Goal: Check status: Check status

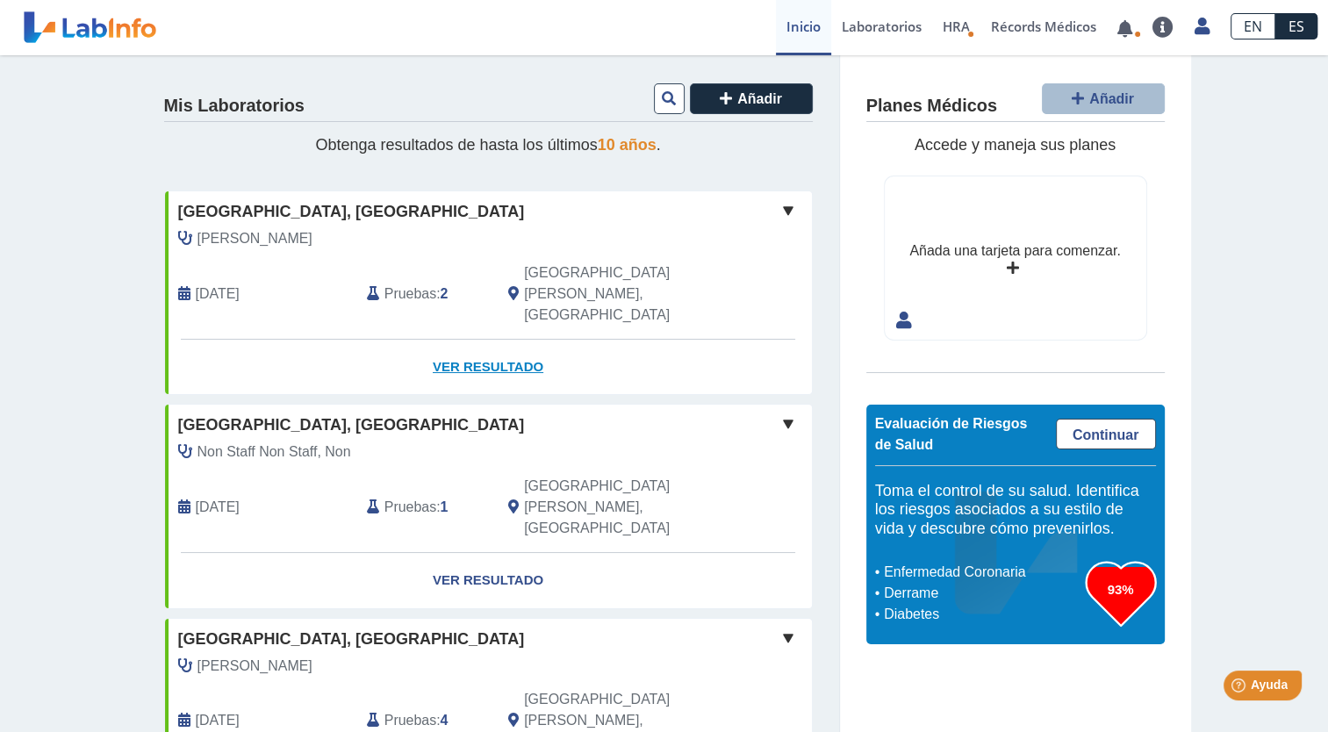
click at [490, 340] on link "Ver Resultado" at bounding box center [488, 367] width 647 height 55
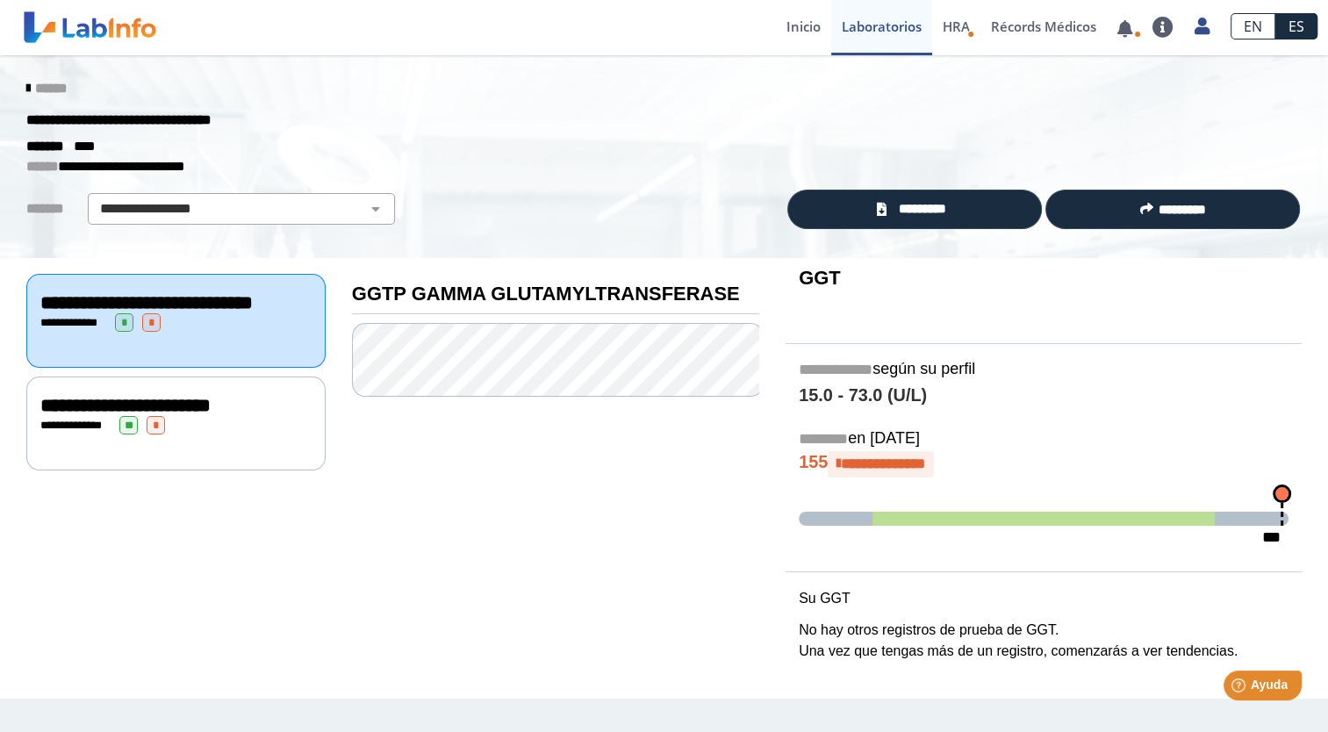
click at [259, 434] on div "**********" at bounding box center [175, 425] width 271 height 18
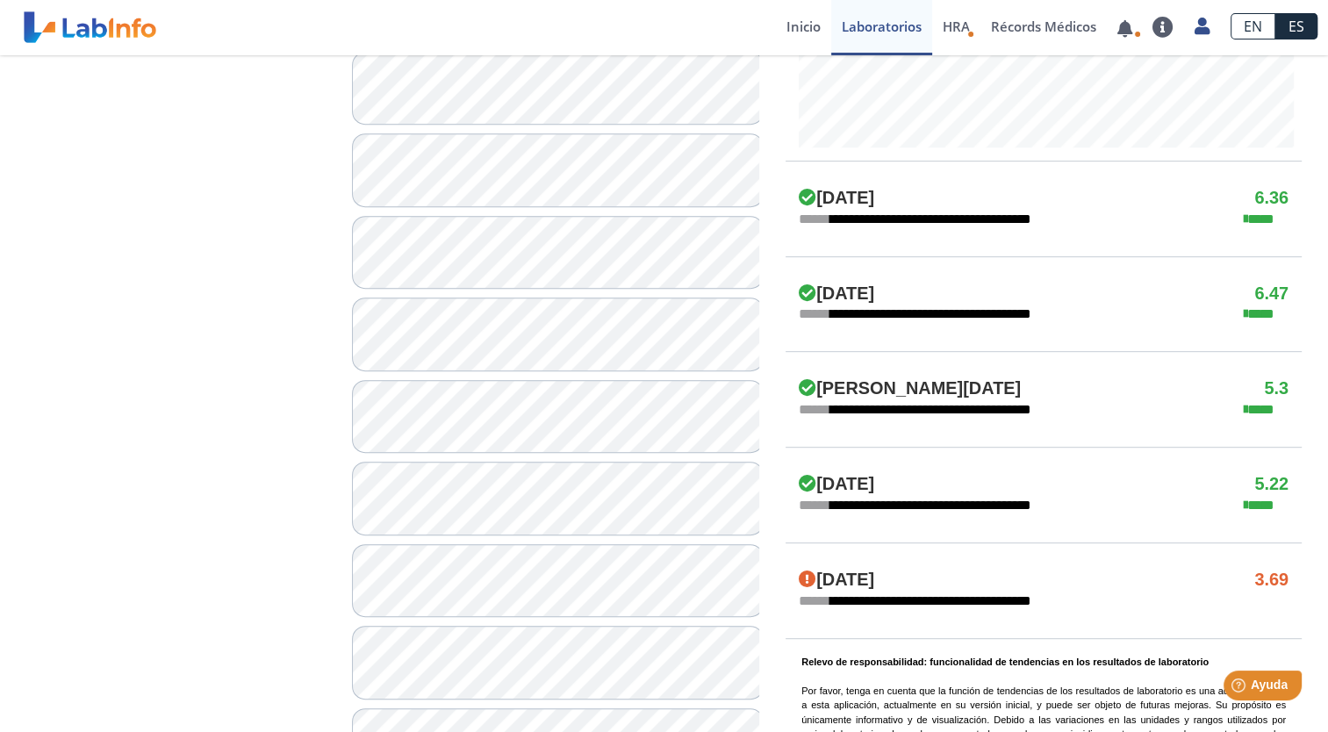
scroll to position [847, 0]
click at [825, 498] on span "******" at bounding box center [815, 504] width 32 height 13
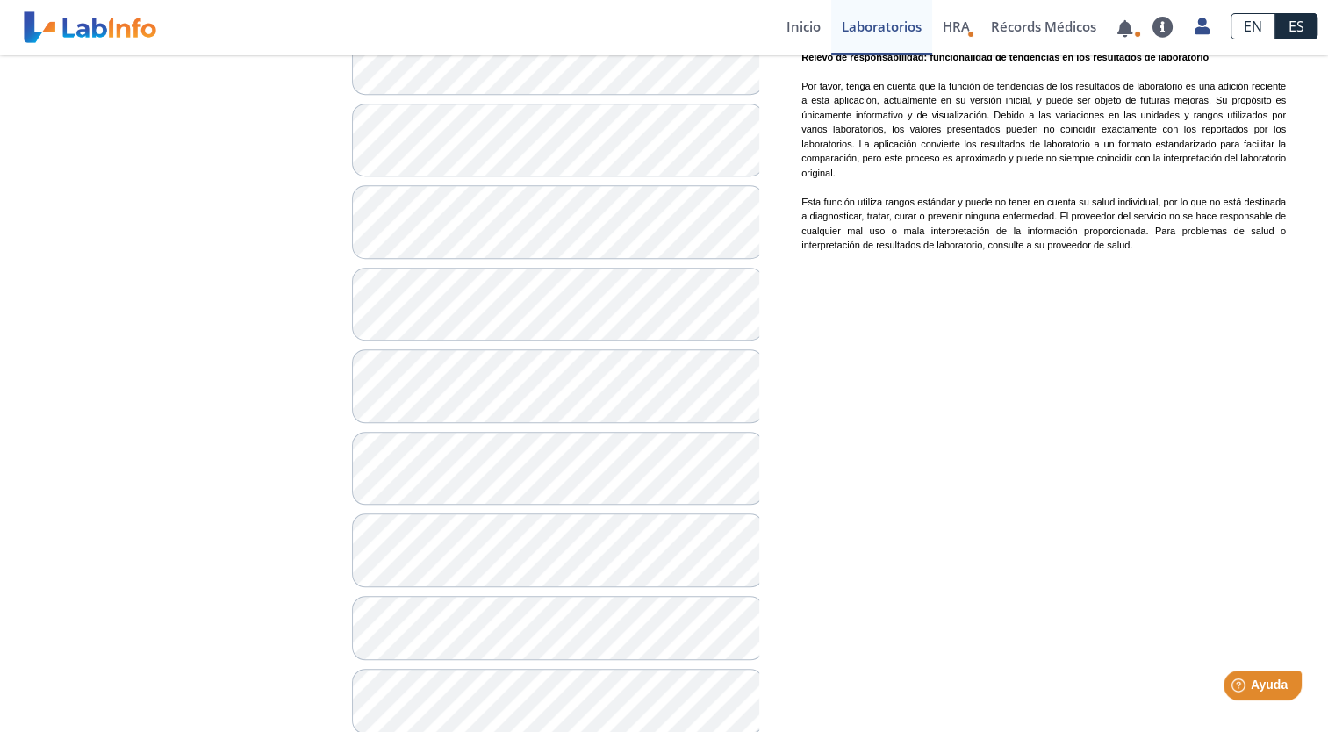
scroll to position [1497, 0]
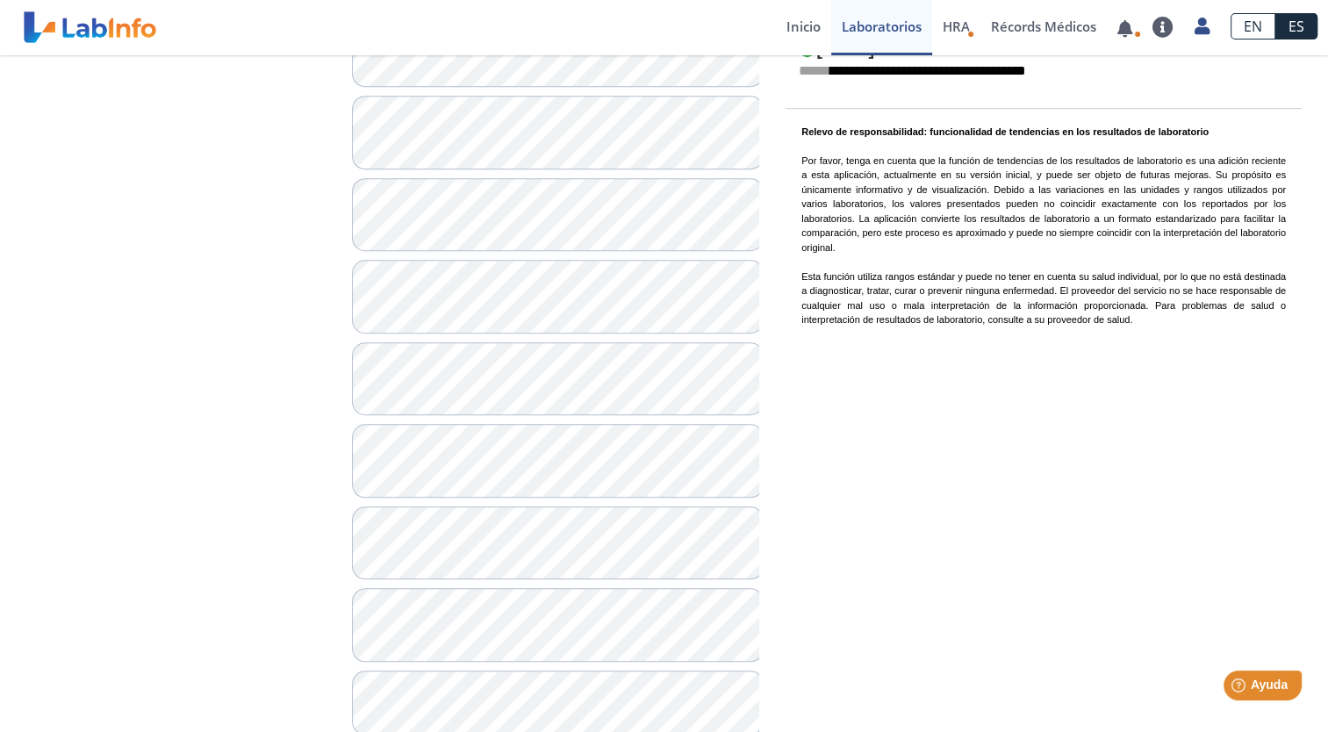
scroll to position [1497, 0]
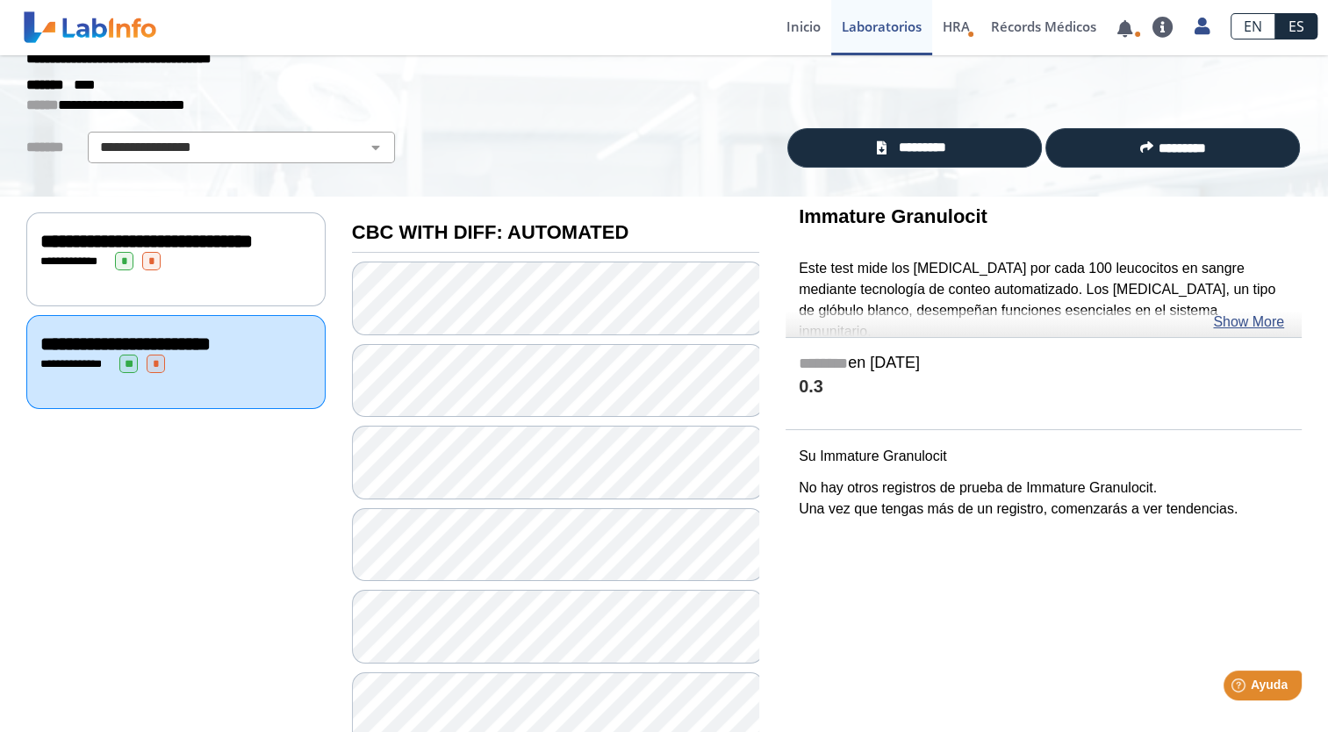
scroll to position [61, 0]
click at [1258, 315] on link "Show More" at bounding box center [1248, 322] width 71 height 21
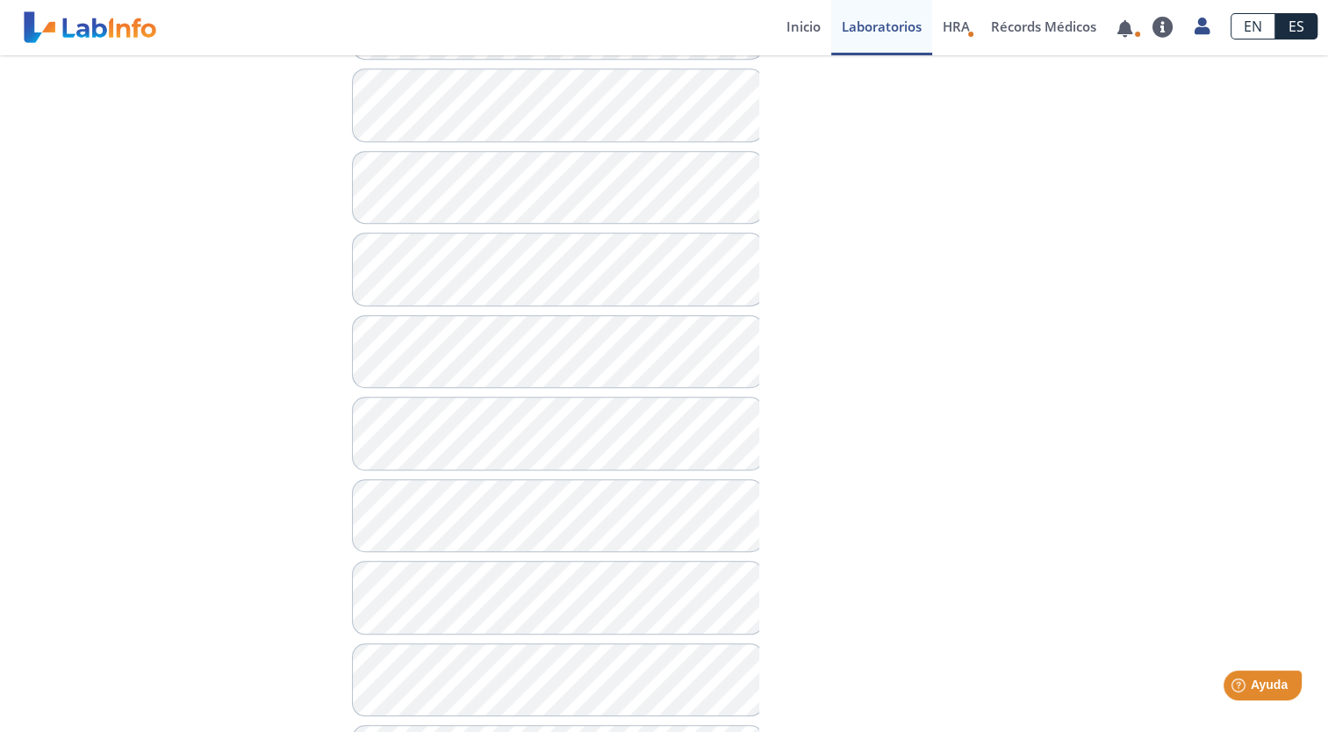
scroll to position [1497, 0]
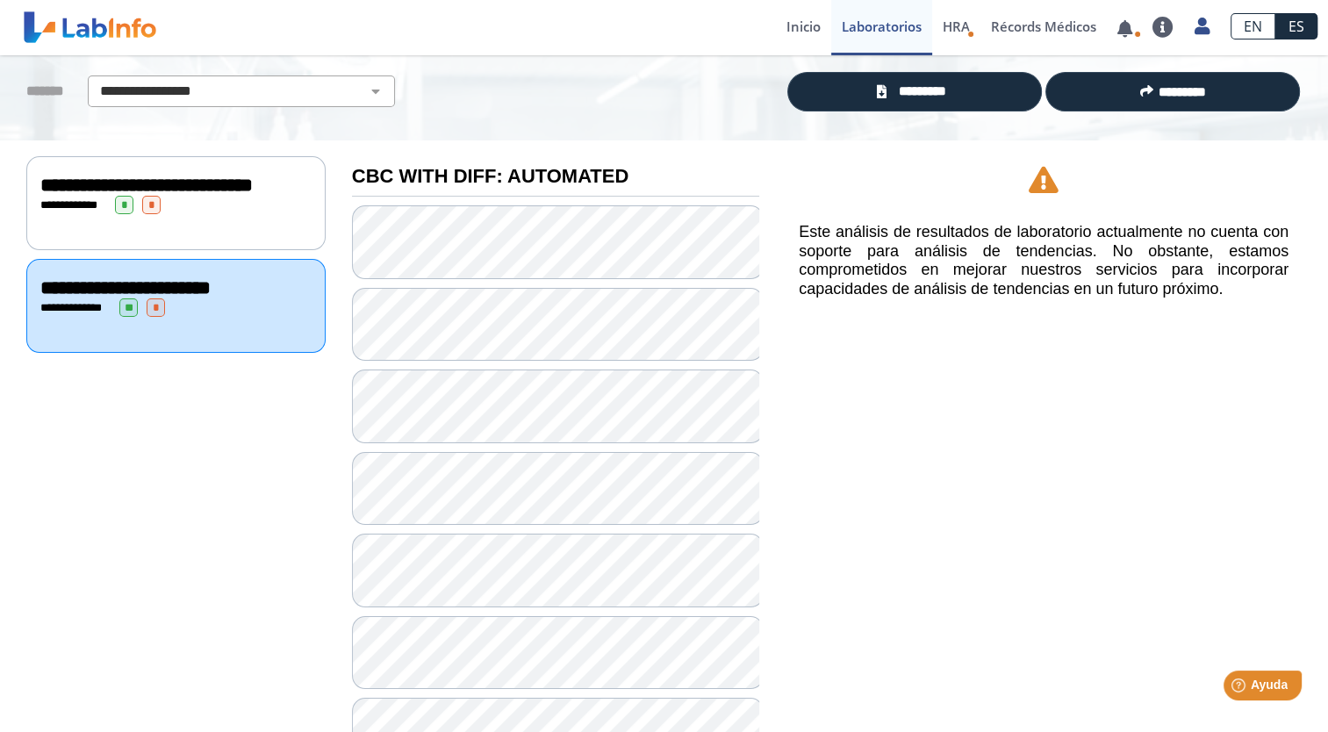
scroll to position [124, 0]
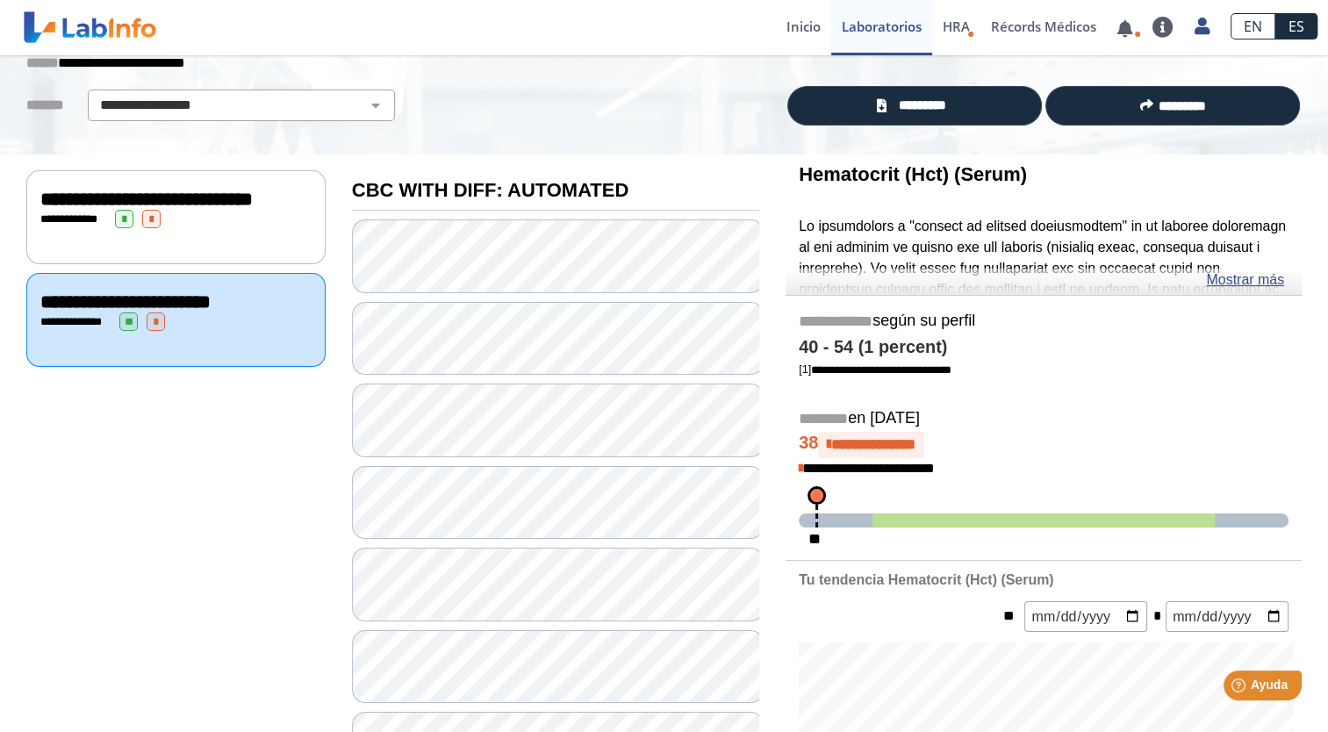
scroll to position [103, 0]
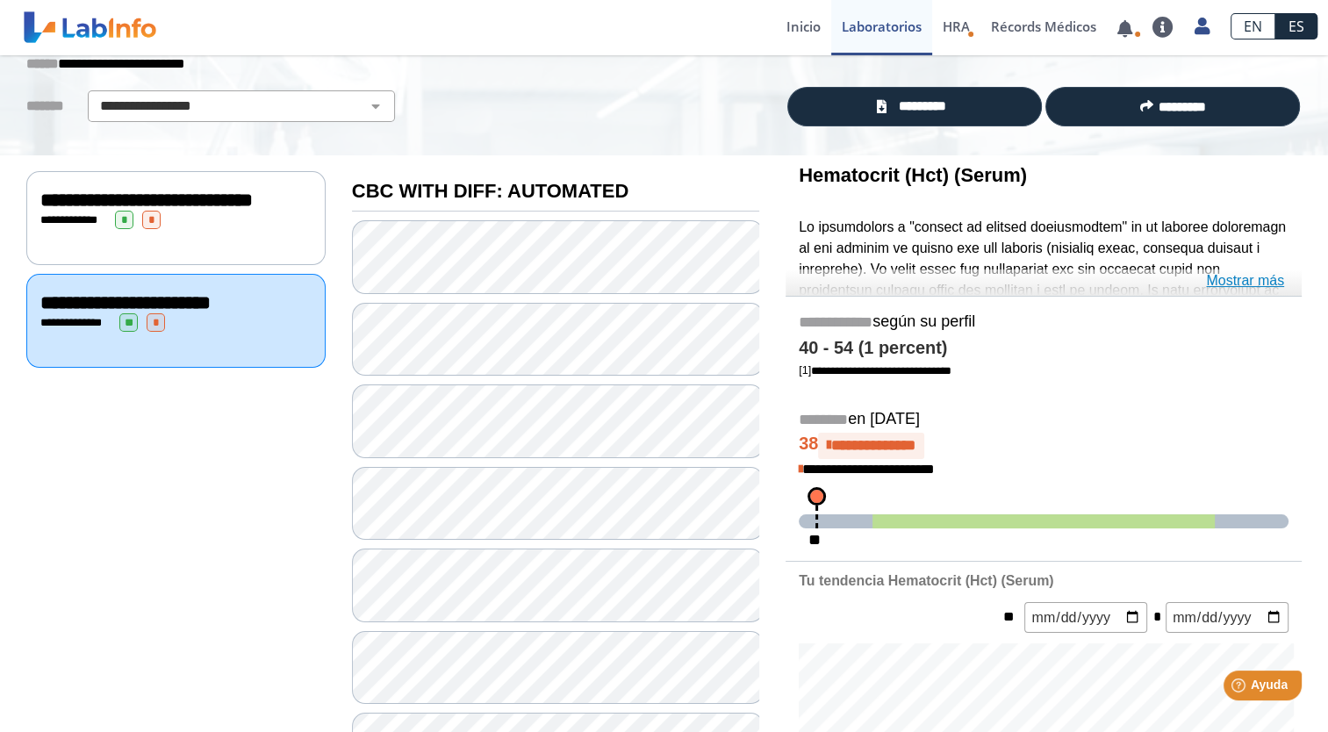
click at [1261, 287] on link "Mostrar más" at bounding box center [1245, 280] width 78 height 21
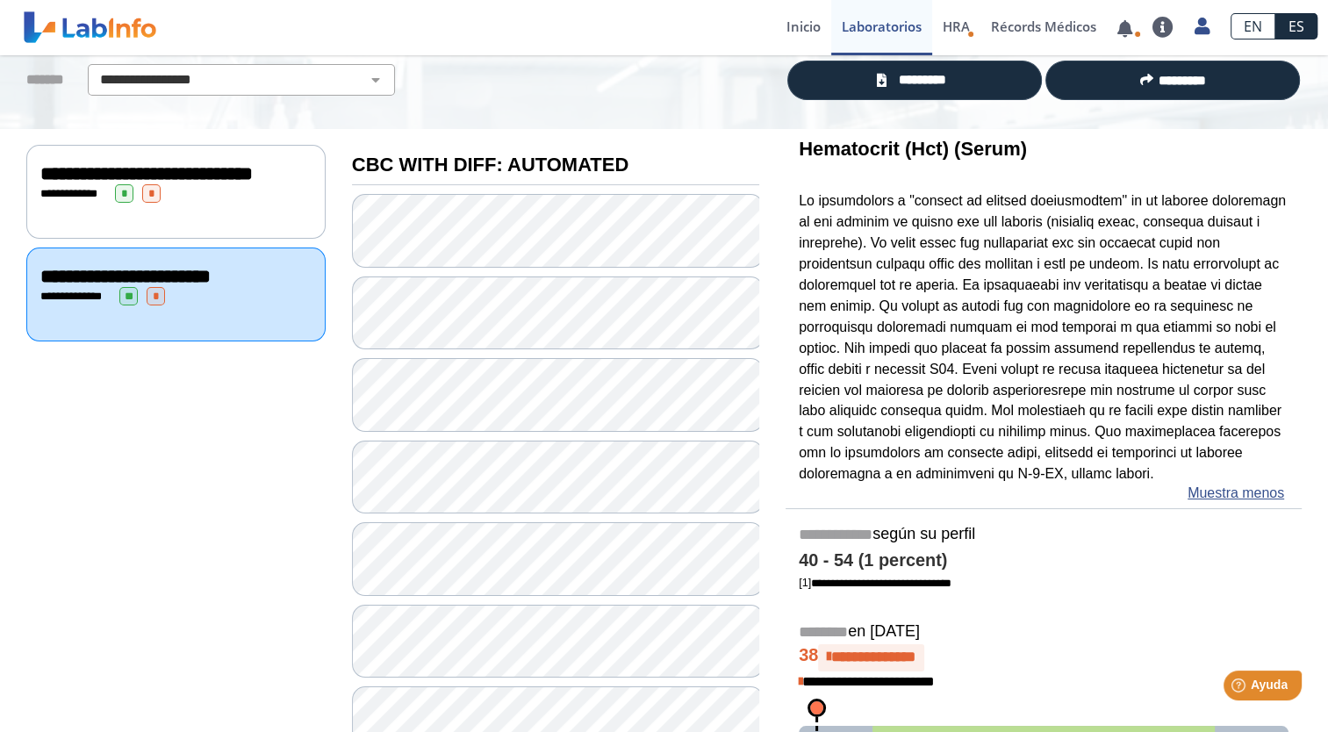
scroll to position [127, 0]
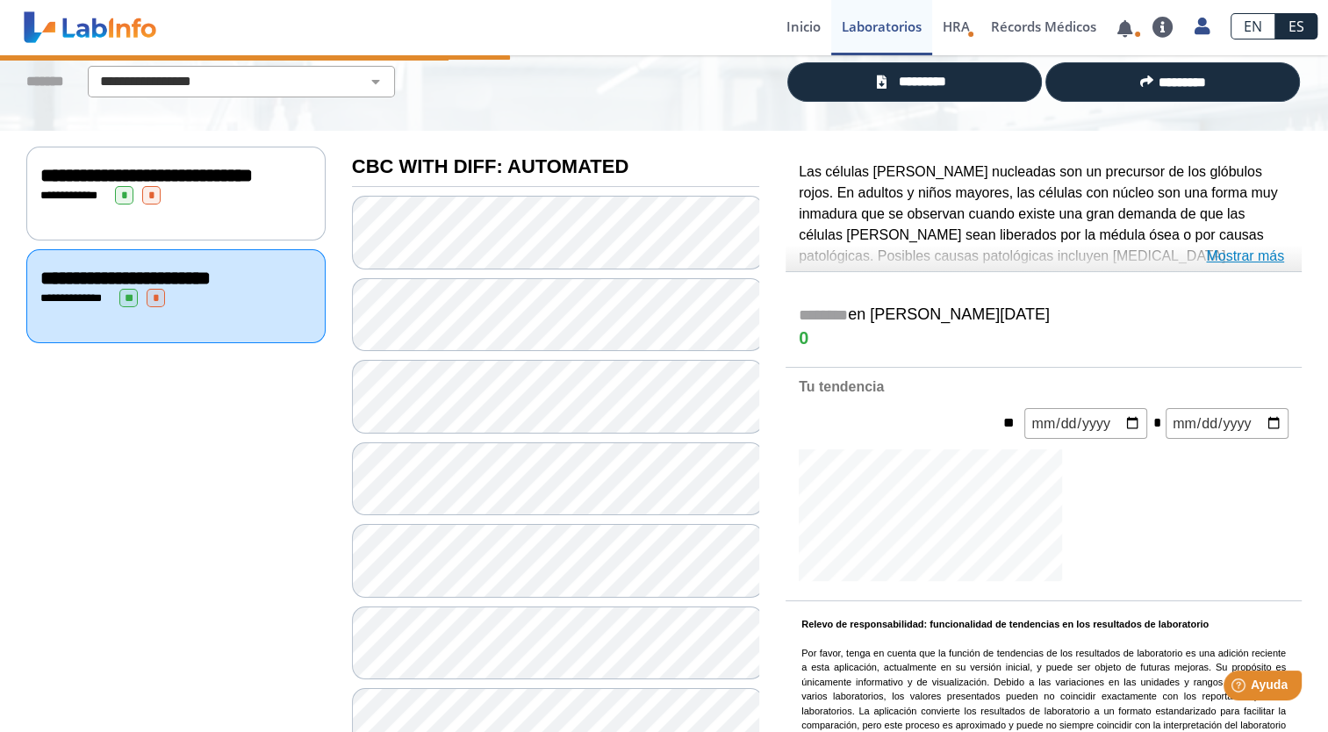
click at [1256, 256] on link "Mostrar más" at bounding box center [1245, 256] width 78 height 21
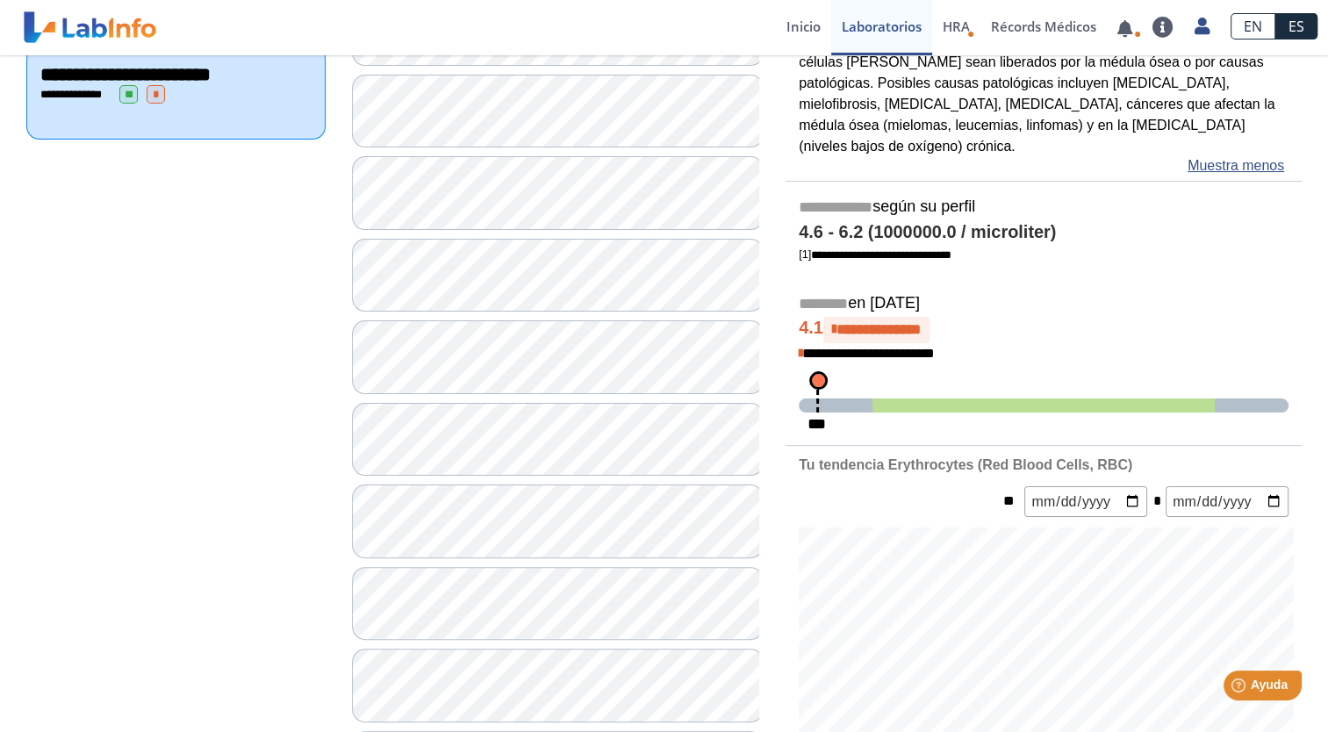
scroll to position [330, 0]
click at [163, 104] on span "*" at bounding box center [156, 95] width 18 height 18
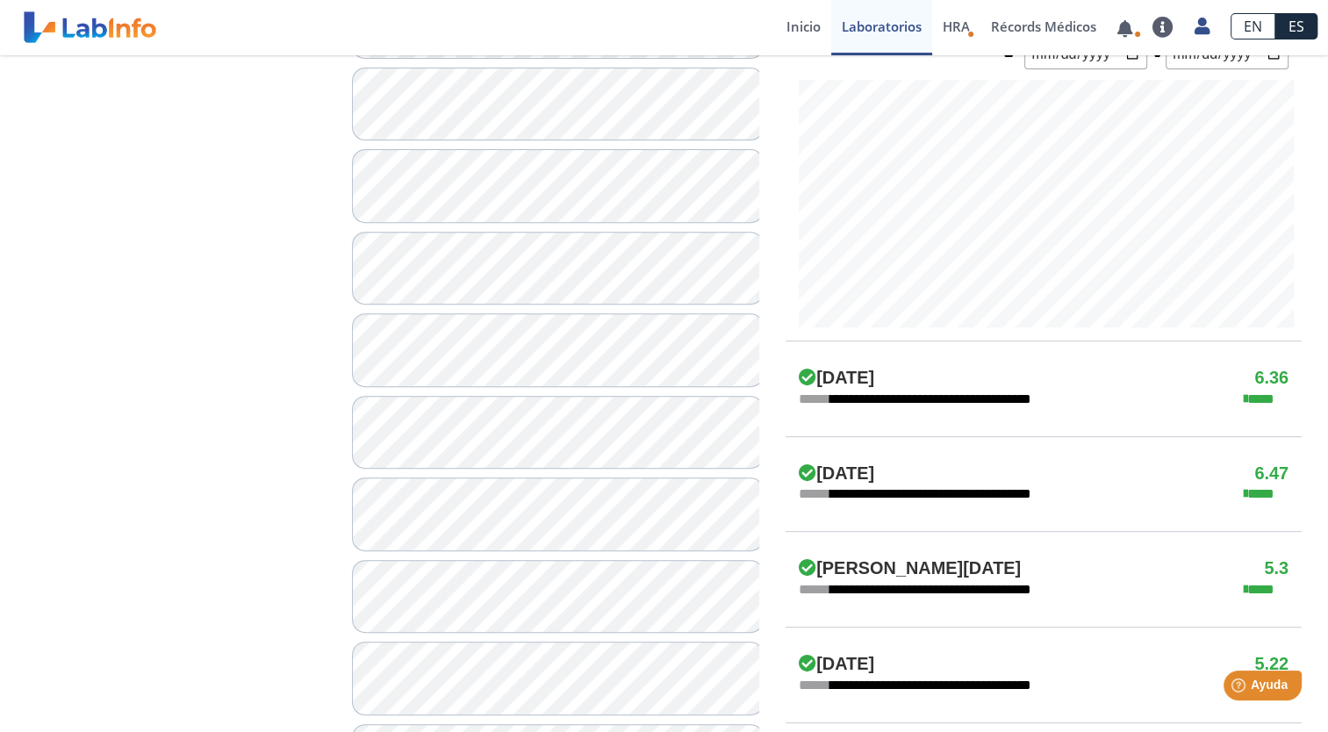
scroll to position [665, 0]
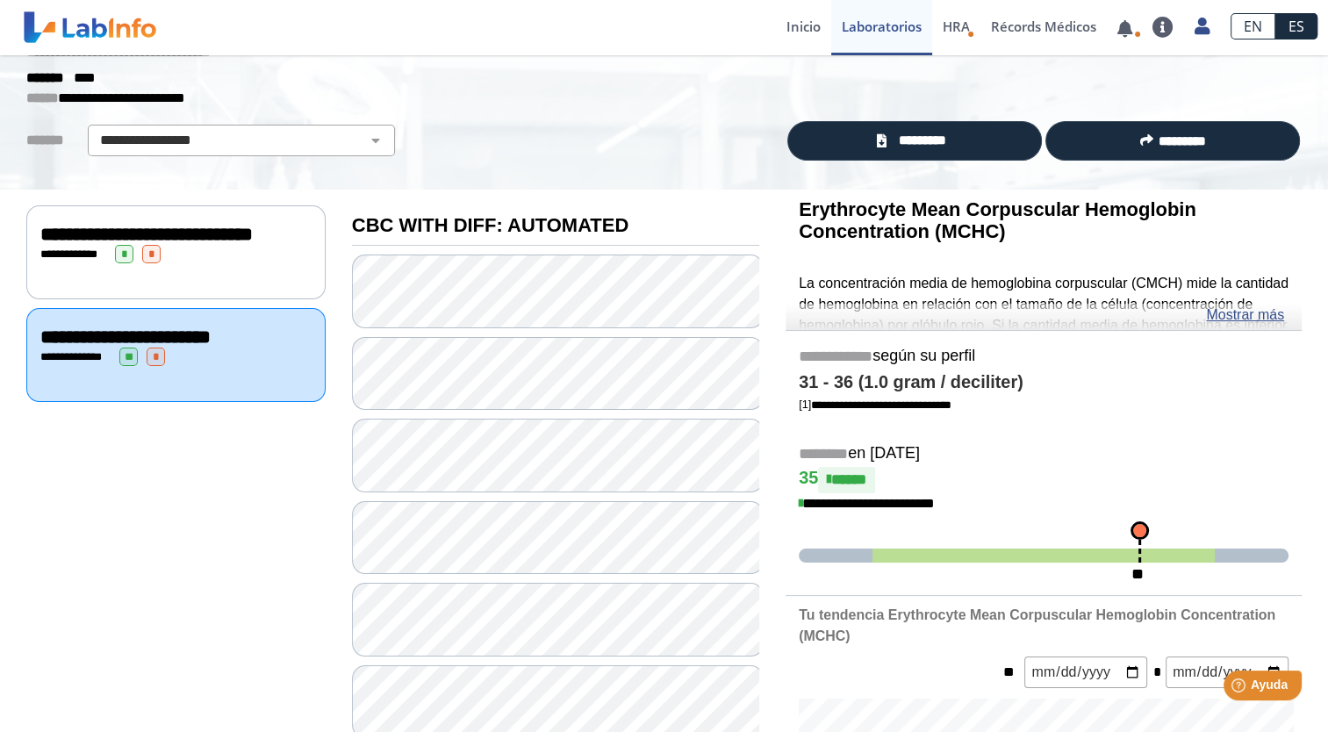
scroll to position [51, 0]
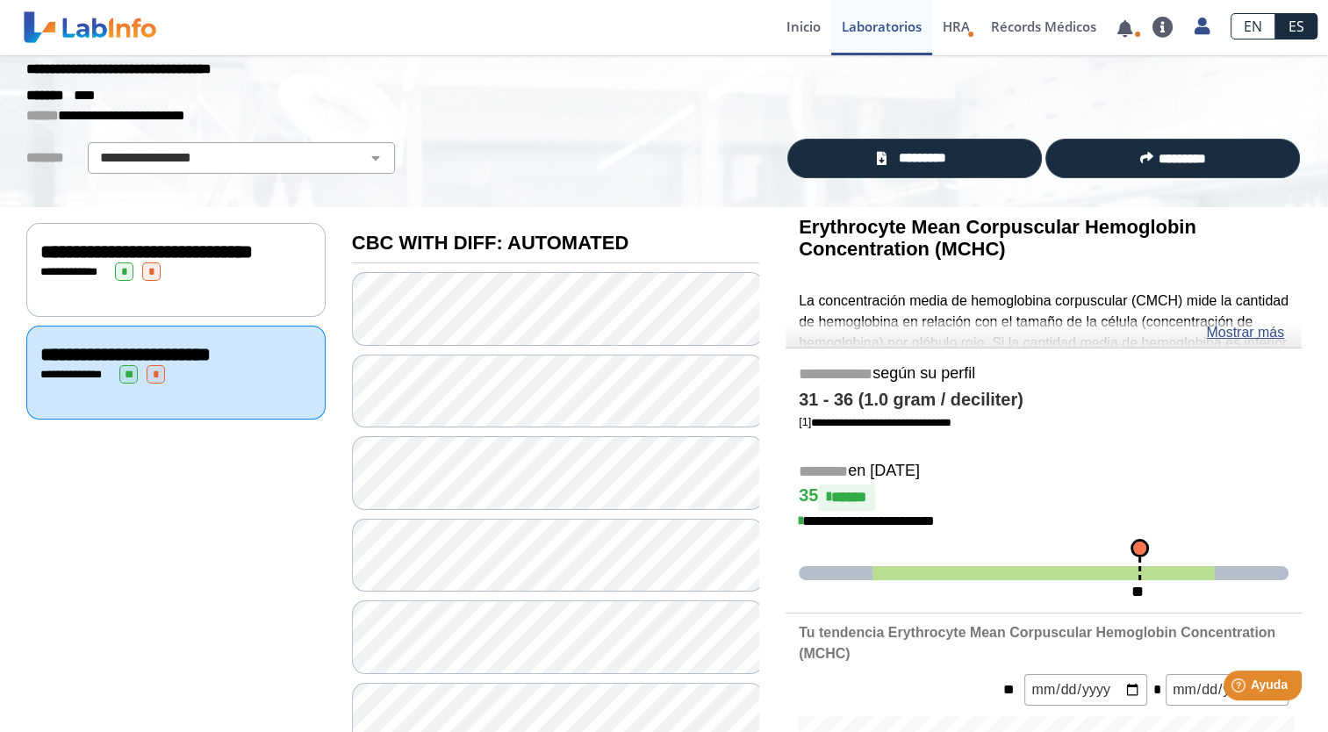
click at [161, 304] on div "**********" at bounding box center [175, 270] width 299 height 94
